Goal: Information Seeking & Learning: Learn about a topic

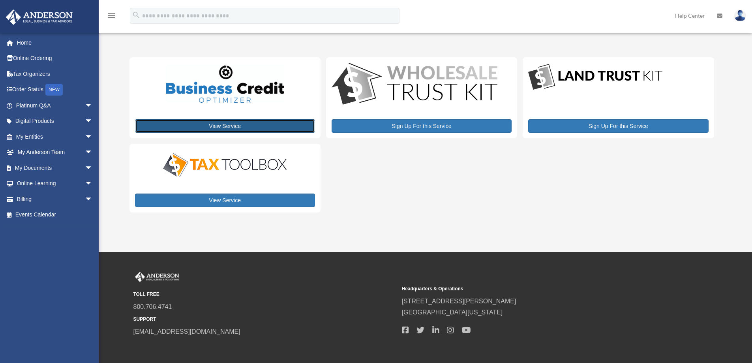
click at [226, 127] on link "View Service" at bounding box center [225, 125] width 180 height 13
click at [469, 208] on div "View Service Sign Up For this Service Sign Up For this Service View Service" at bounding box center [421, 134] width 584 height 155
click at [415, 91] on img at bounding box center [415, 85] width 166 height 44
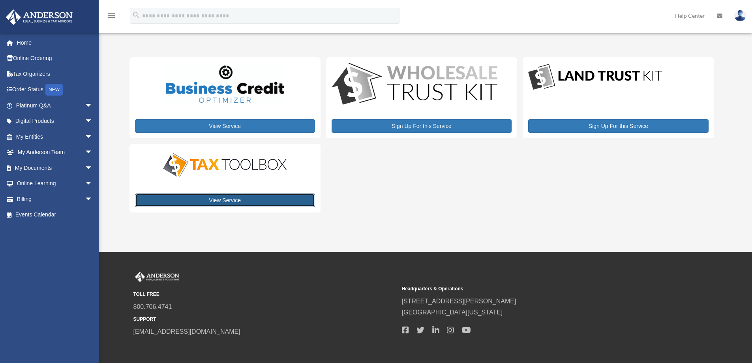
click at [239, 199] on link "View Service" at bounding box center [225, 199] width 180 height 13
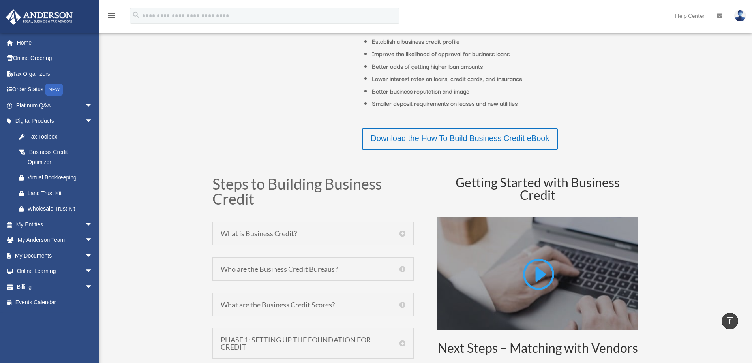
scroll to position [276, 0]
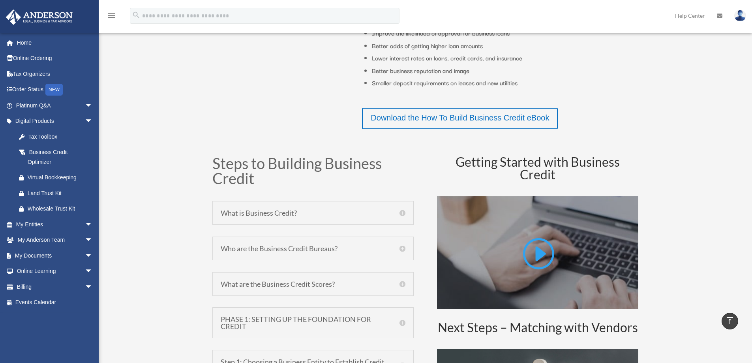
click at [403, 213] on h5 "What is Business Credit?" at bounding box center [313, 212] width 185 height 7
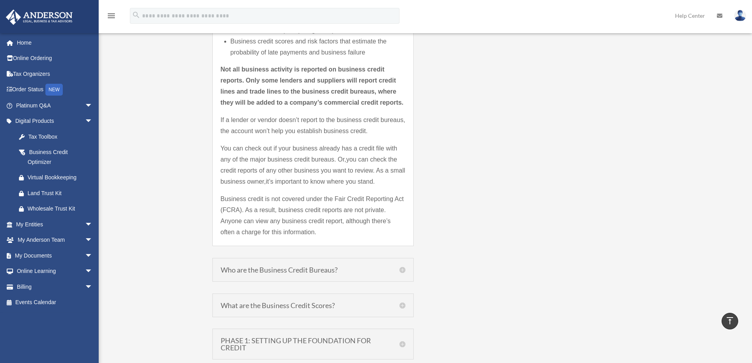
scroll to position [750, 0]
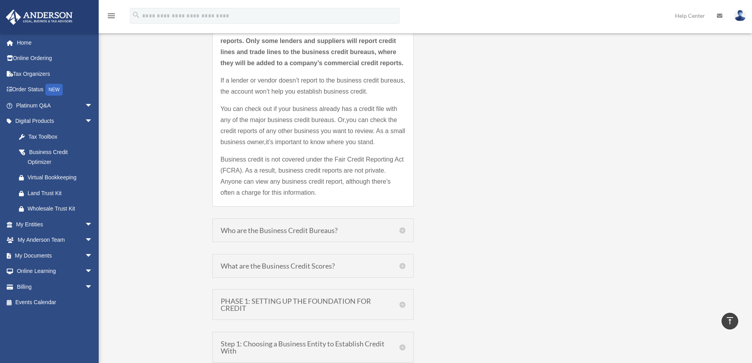
click at [253, 230] on h5 "Who are the Business Credit Bureaus?" at bounding box center [313, 230] width 185 height 7
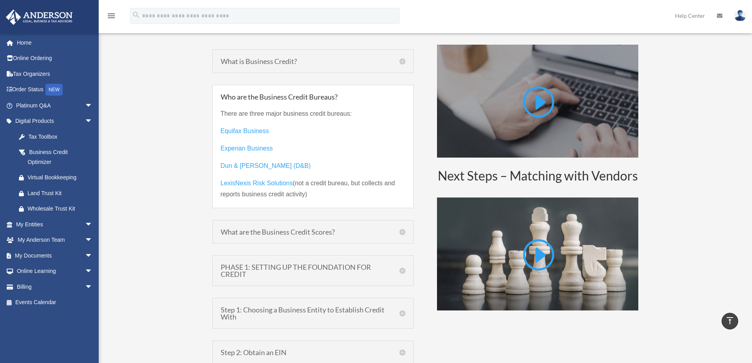
scroll to position [414, 0]
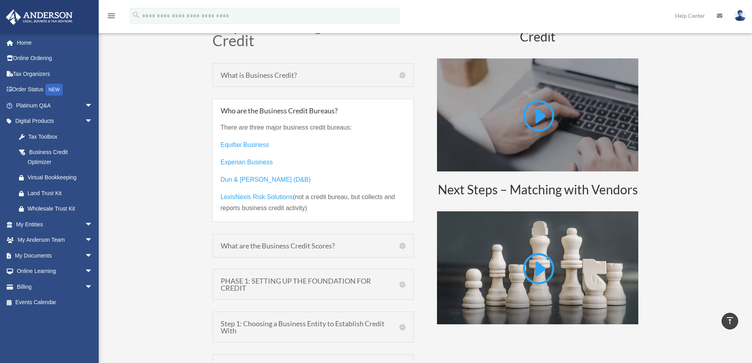
click at [304, 247] on h5 "What are the Business Credit Scores?" at bounding box center [313, 245] width 185 height 7
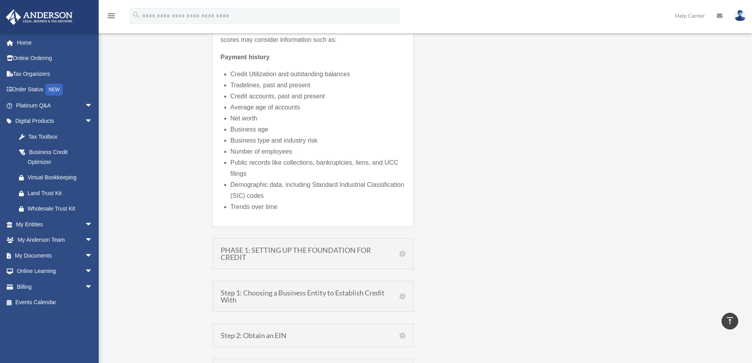
scroll to position [927, 0]
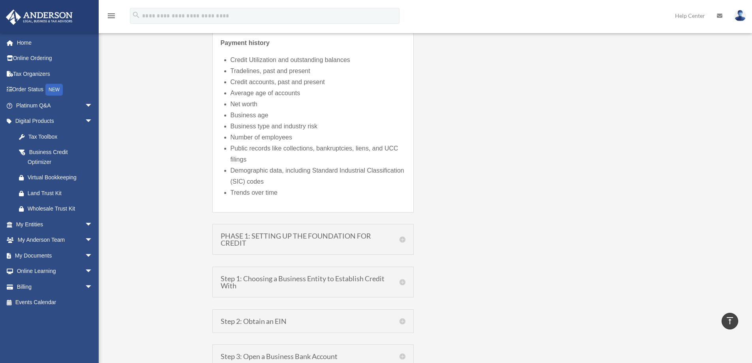
click at [294, 237] on h5 "PHASE 1: SETTING UP THE FOUNDATION FOR CREDIT" at bounding box center [313, 239] width 185 height 14
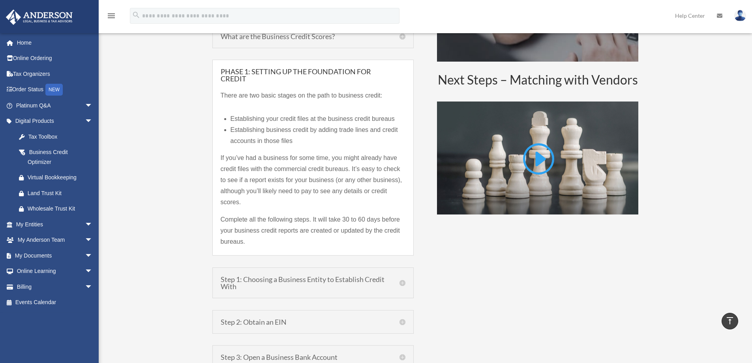
scroll to position [524, 0]
click at [306, 279] on h5 "Step 1: Choosing a Business Entity to Establish Credit With" at bounding box center [313, 282] width 185 height 14
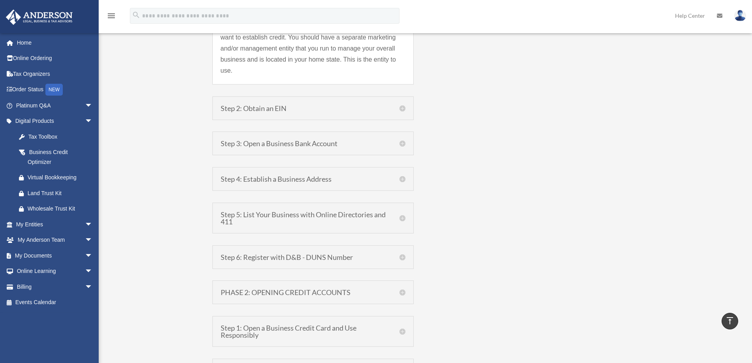
scroll to position [919, 0]
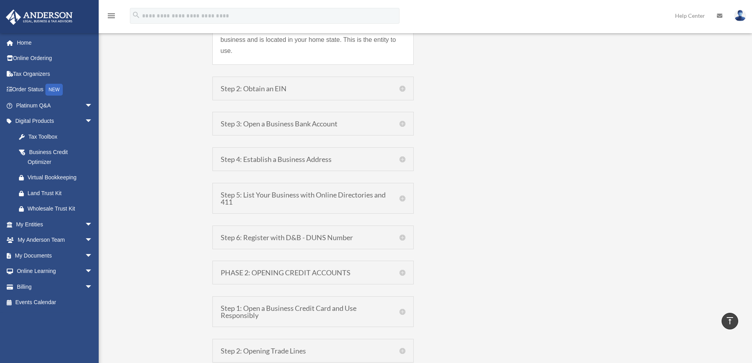
click at [275, 269] on h5 "PHASE 2: OPENING CREDIT ACCOUNTS" at bounding box center [313, 272] width 185 height 7
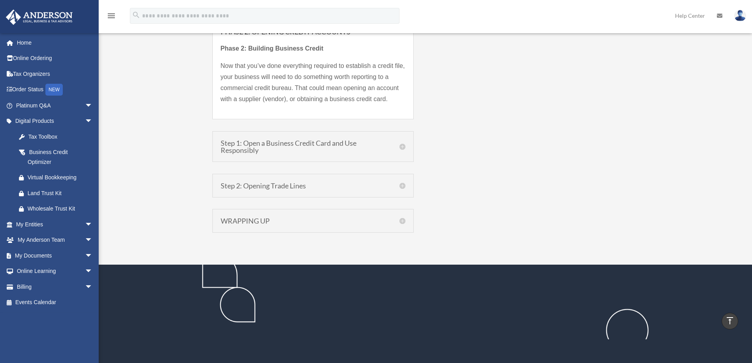
scroll to position [793, 0]
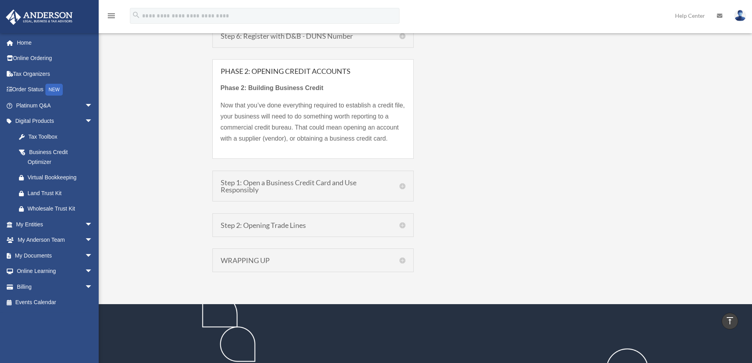
click at [402, 187] on h5 "Step 1: Open a Business Credit Card and Use Responsibly" at bounding box center [313, 186] width 185 height 14
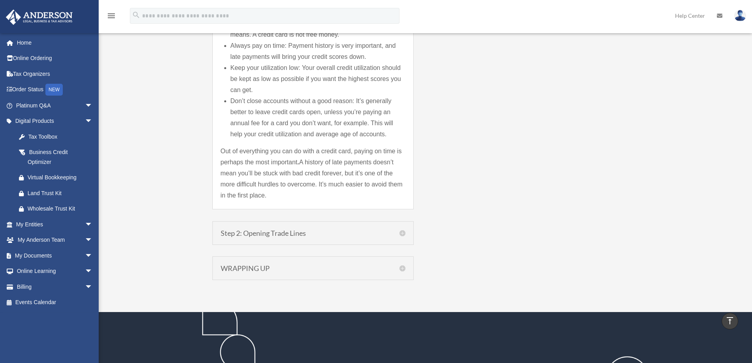
scroll to position [1267, 0]
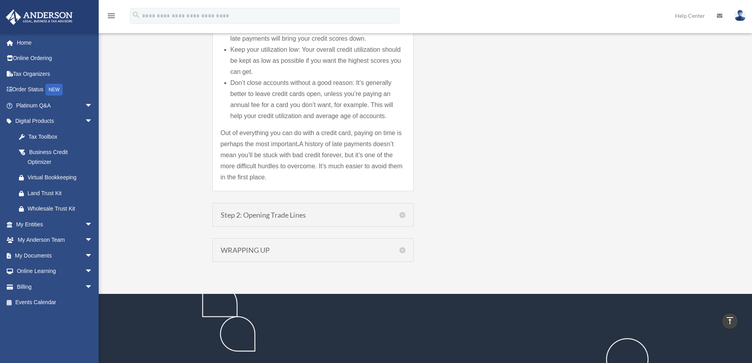
click at [275, 218] on h5 "Step 2: Opening Trade Lines" at bounding box center [313, 214] width 185 height 7
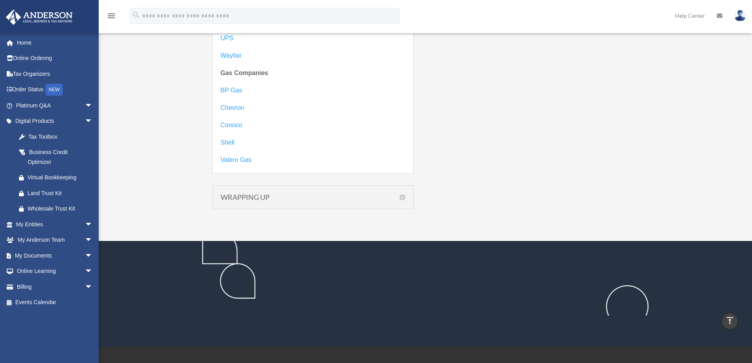
scroll to position [1700, 0]
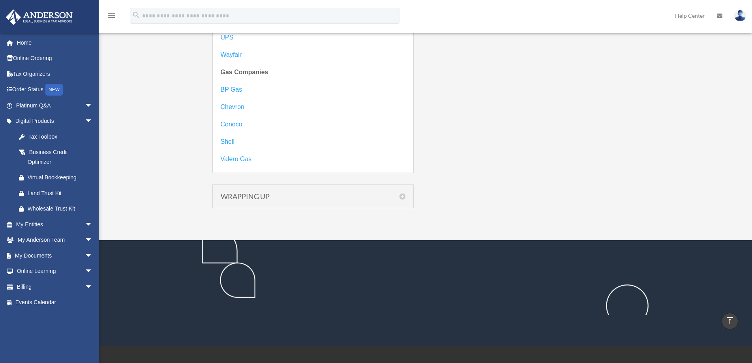
click at [404, 196] on h5 "WRAPPING UP" at bounding box center [313, 196] width 185 height 7
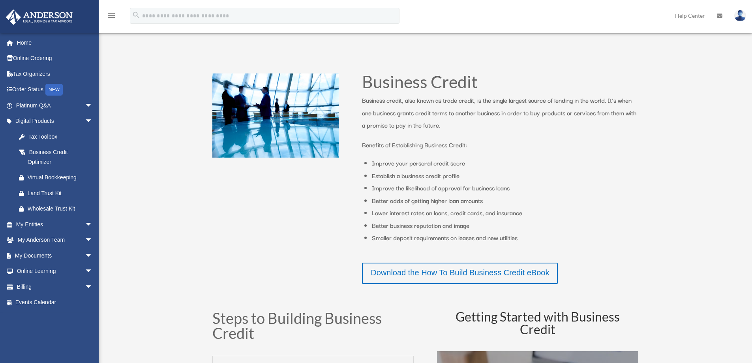
scroll to position [196, 0]
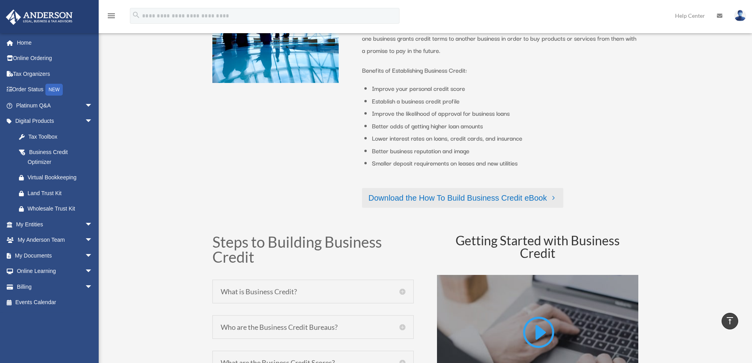
click at [428, 200] on link "Download the How To Build Business Credit eBook" at bounding box center [462, 198] width 201 height 20
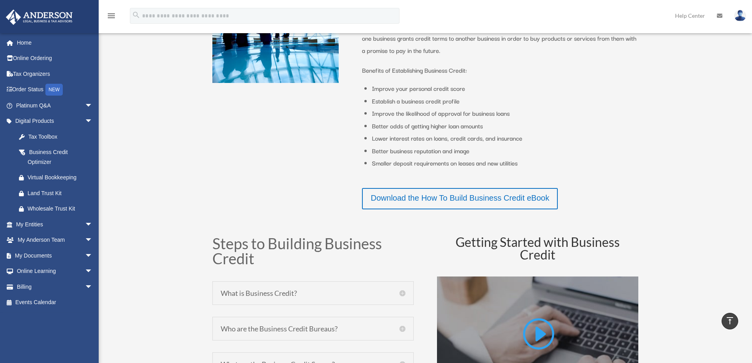
scroll to position [0, 0]
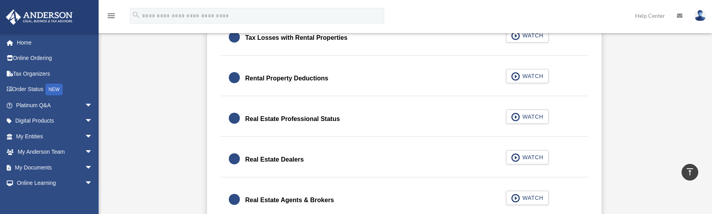
scroll to position [631, 0]
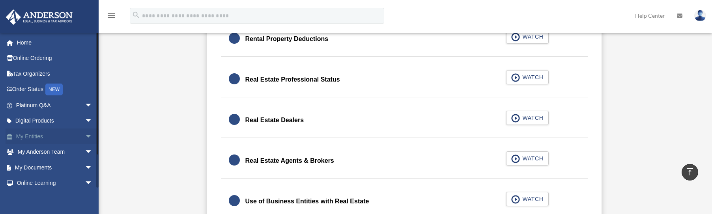
click at [29, 137] on link "My Entities arrow_drop_down" at bounding box center [55, 137] width 99 height 16
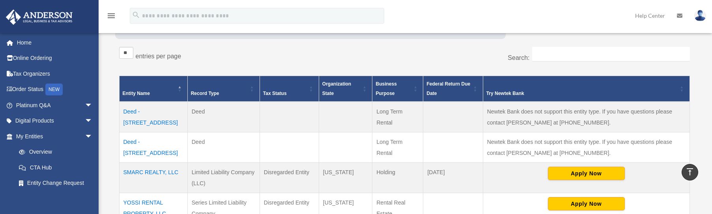
scroll to position [118, 0]
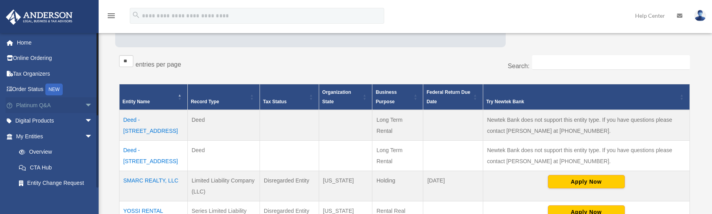
click at [85, 106] on span "arrow_drop_down" at bounding box center [93, 105] width 16 height 16
click at [60, 168] on link "Answered Questions" at bounding box center [58, 168] width 94 height 16
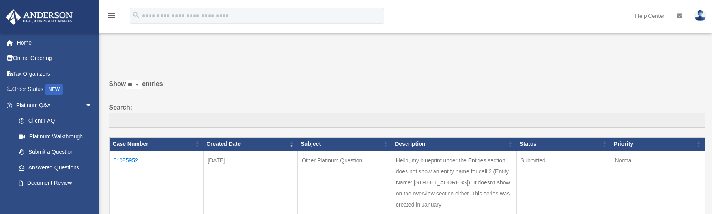
scroll to position [39, 0]
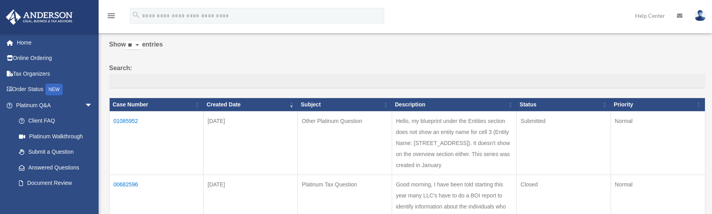
click at [121, 120] on td "01085952" at bounding box center [156, 143] width 94 height 64
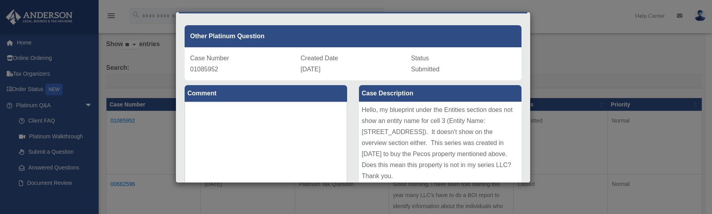
scroll to position [0, 0]
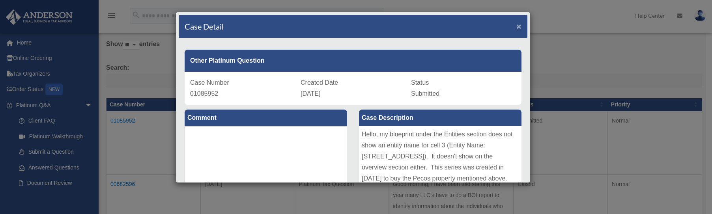
click at [517, 25] on span "×" at bounding box center [519, 26] width 5 height 9
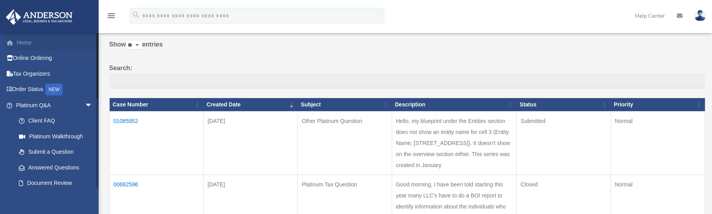
click at [26, 43] on link "Home" at bounding box center [55, 43] width 99 height 16
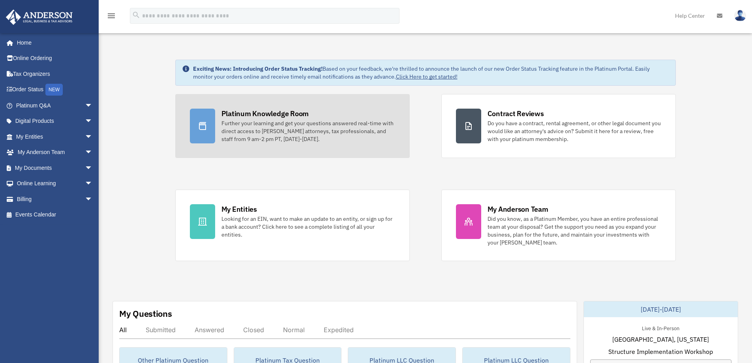
click at [208, 121] on div at bounding box center [202, 126] width 25 height 35
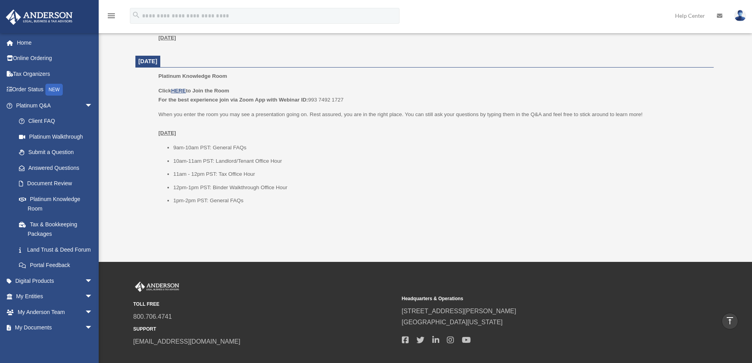
scroll to position [849, 0]
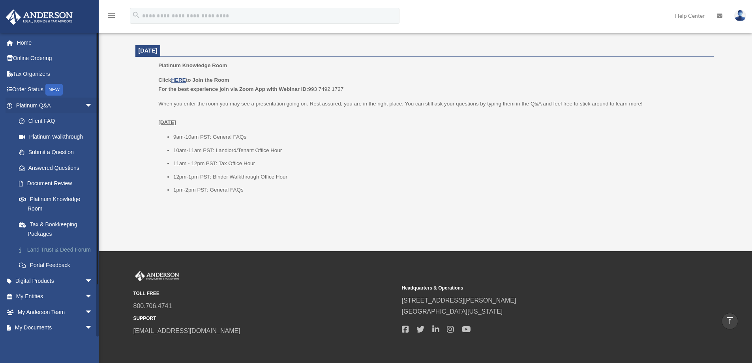
click at [41, 251] on link "Land Trust & Deed Forum" at bounding box center [58, 250] width 94 height 16
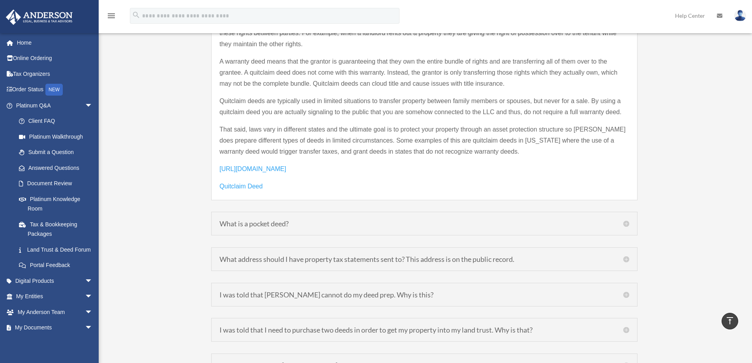
scroll to position [1184, 0]
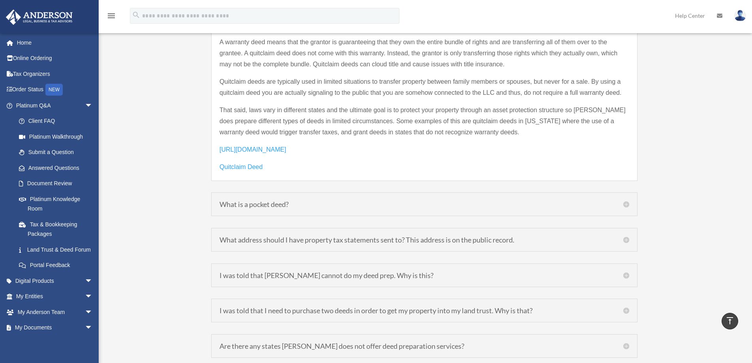
click at [627, 200] on h5 "What is a pocket deed?" at bounding box center [424, 203] width 410 height 7
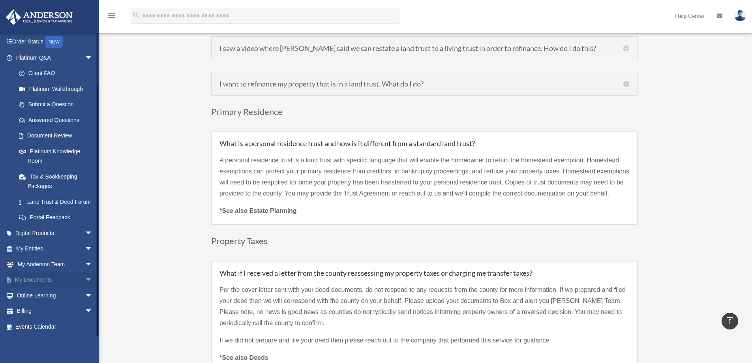
scroll to position [2267, 0]
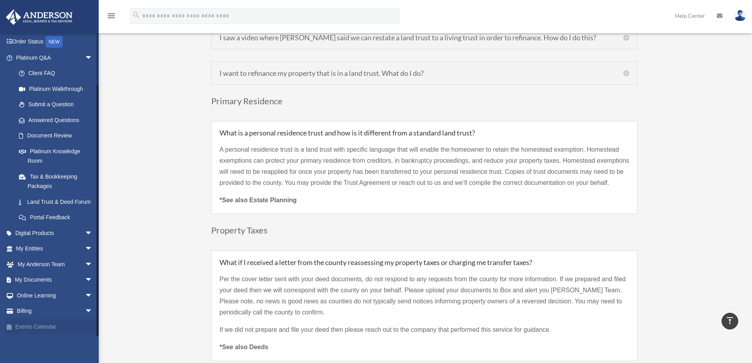
click at [37, 326] on link "Events Calendar" at bounding box center [55, 326] width 99 height 16
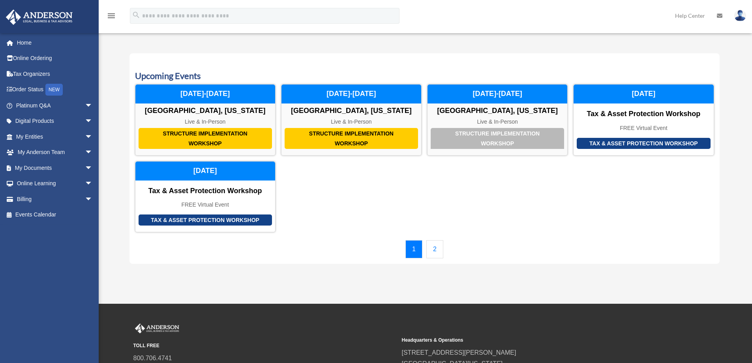
click at [433, 248] on link "2" at bounding box center [434, 249] width 17 height 18
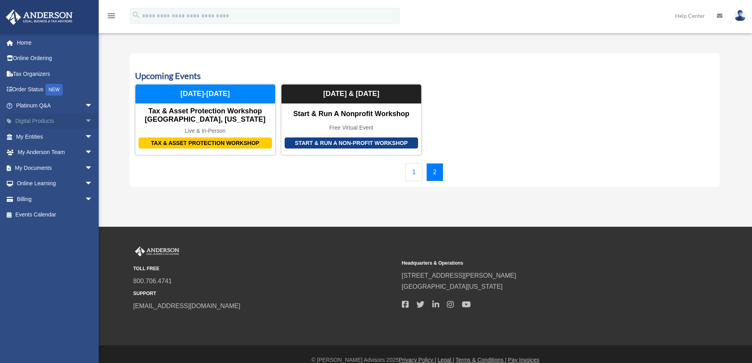
click at [34, 121] on link "Digital Products arrow_drop_down" at bounding box center [55, 121] width 99 height 16
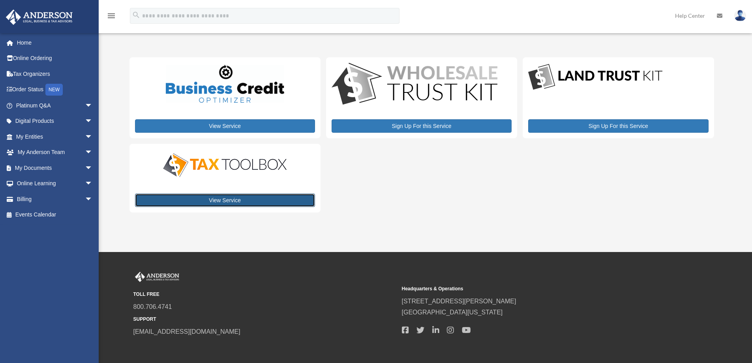
click at [216, 200] on link "View Service" at bounding box center [225, 199] width 180 height 13
